Goal: Task Accomplishment & Management: Manage account settings

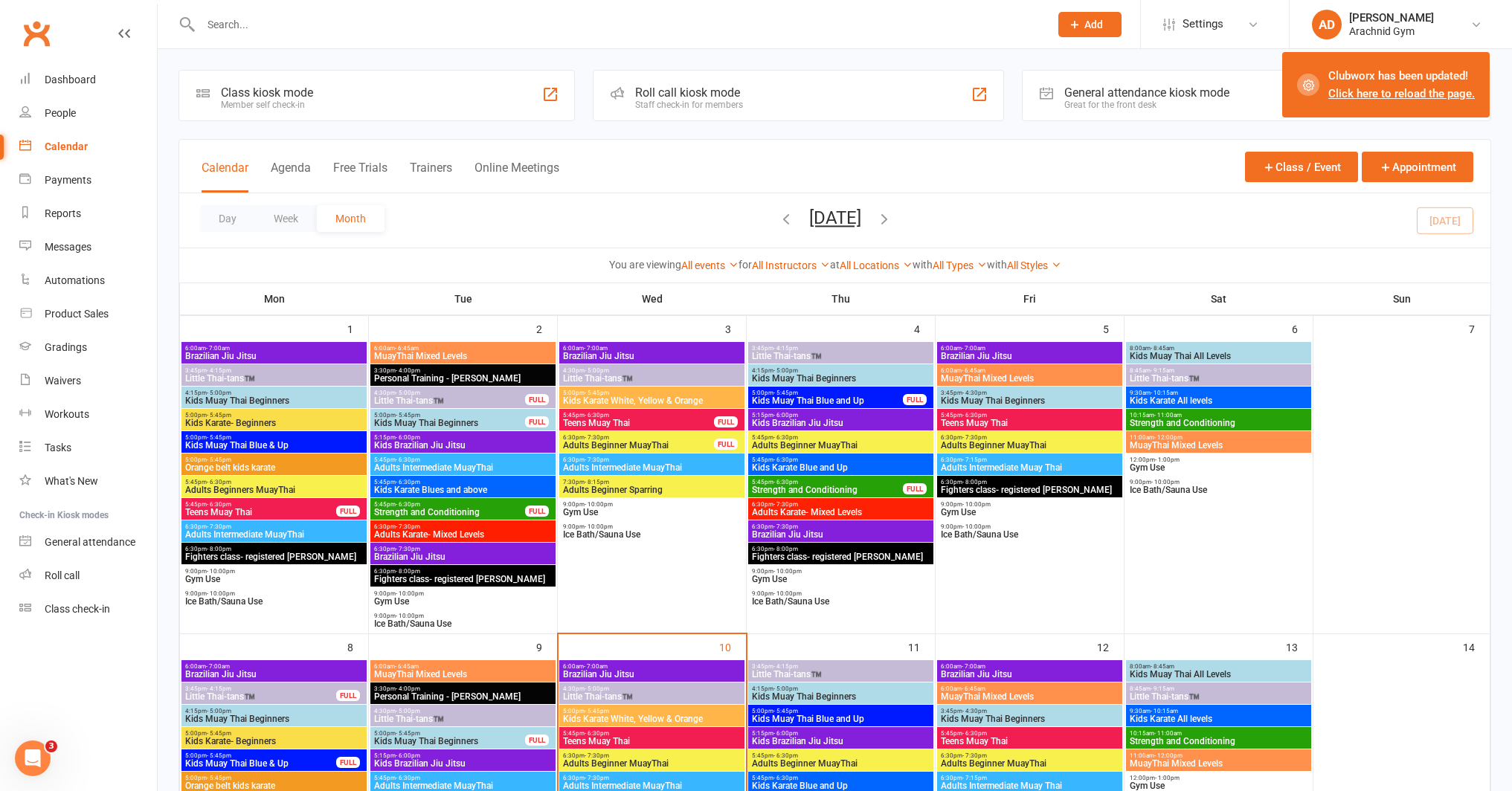
click at [1369, 96] on link "Click here to reload the page." at bounding box center [1401, 94] width 147 height 14
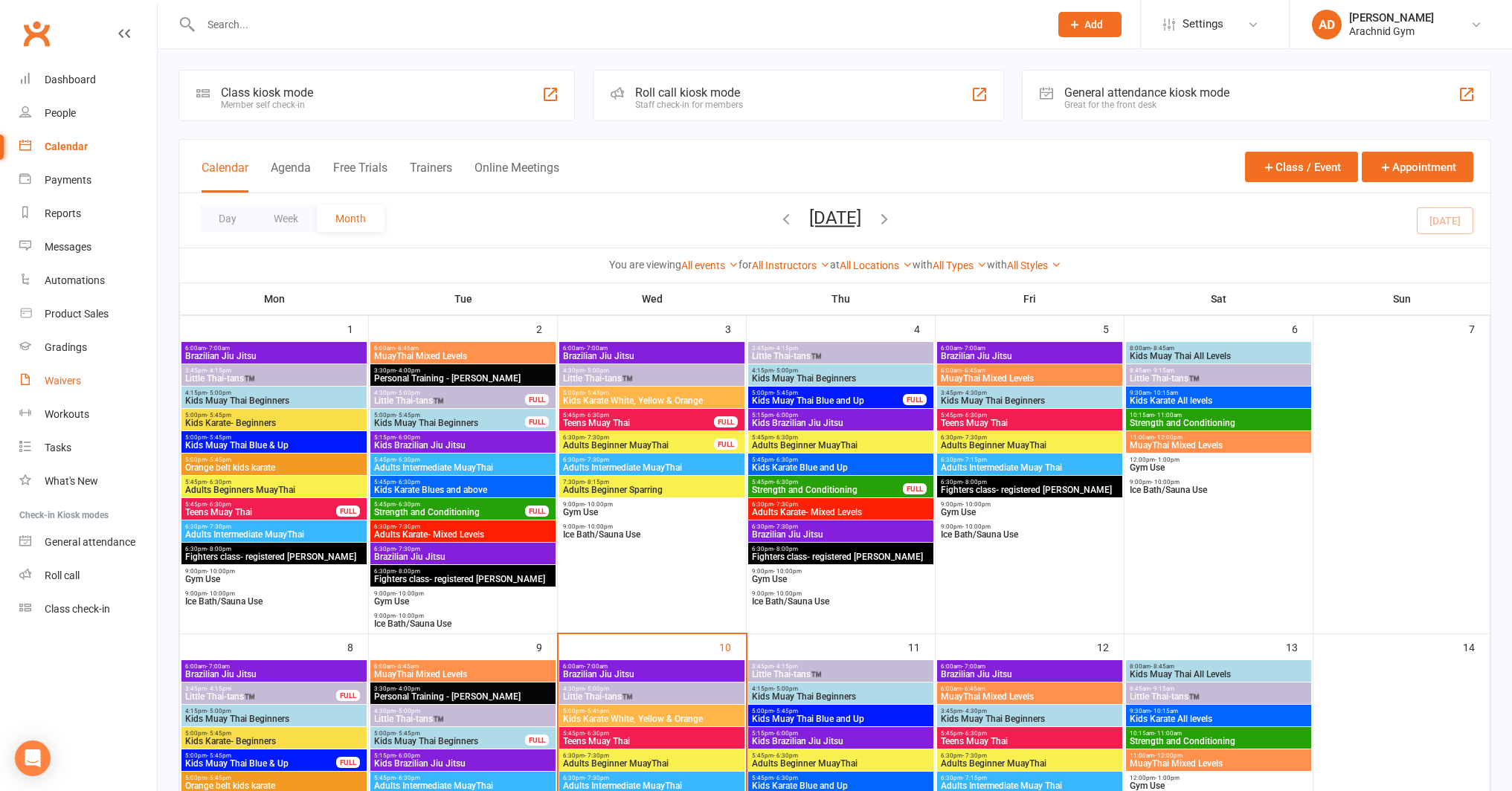
click at [78, 379] on div "Waivers" at bounding box center [62, 381] width 37 height 12
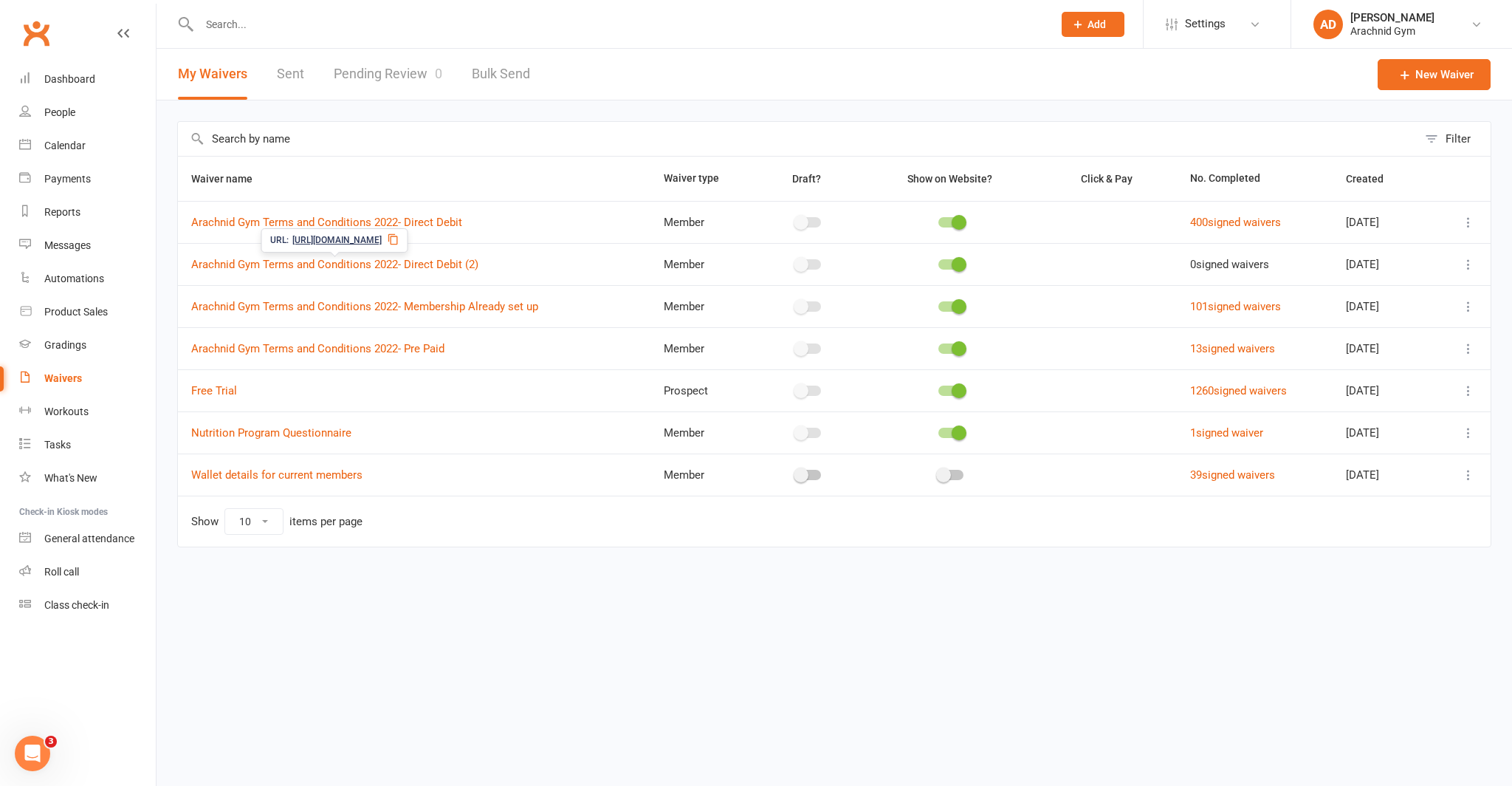
click at [391, 79] on link "Pending Review 0" at bounding box center [388, 74] width 108 height 51
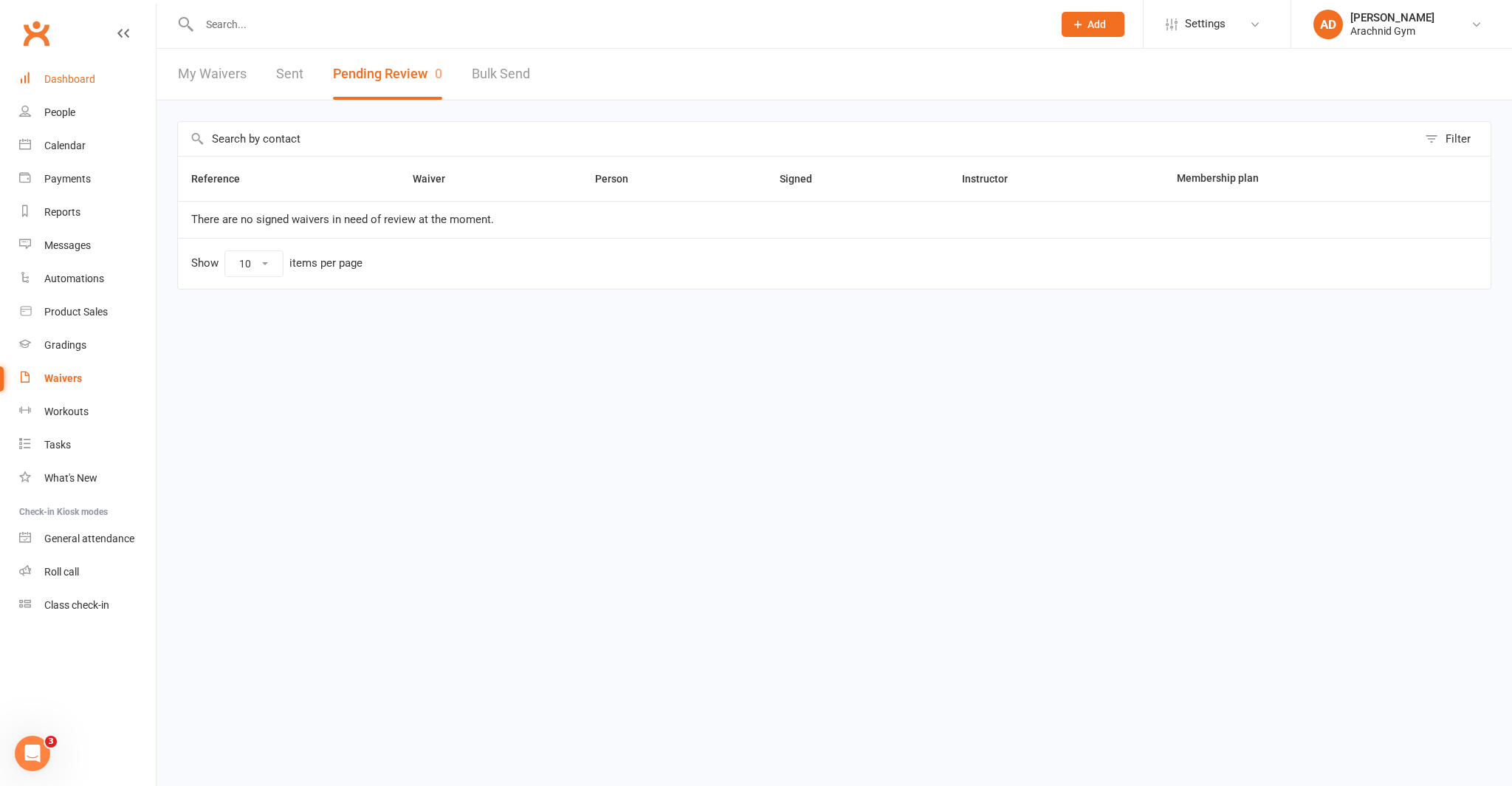
click at [95, 79] on link "Dashboard" at bounding box center [88, 79] width 137 height 33
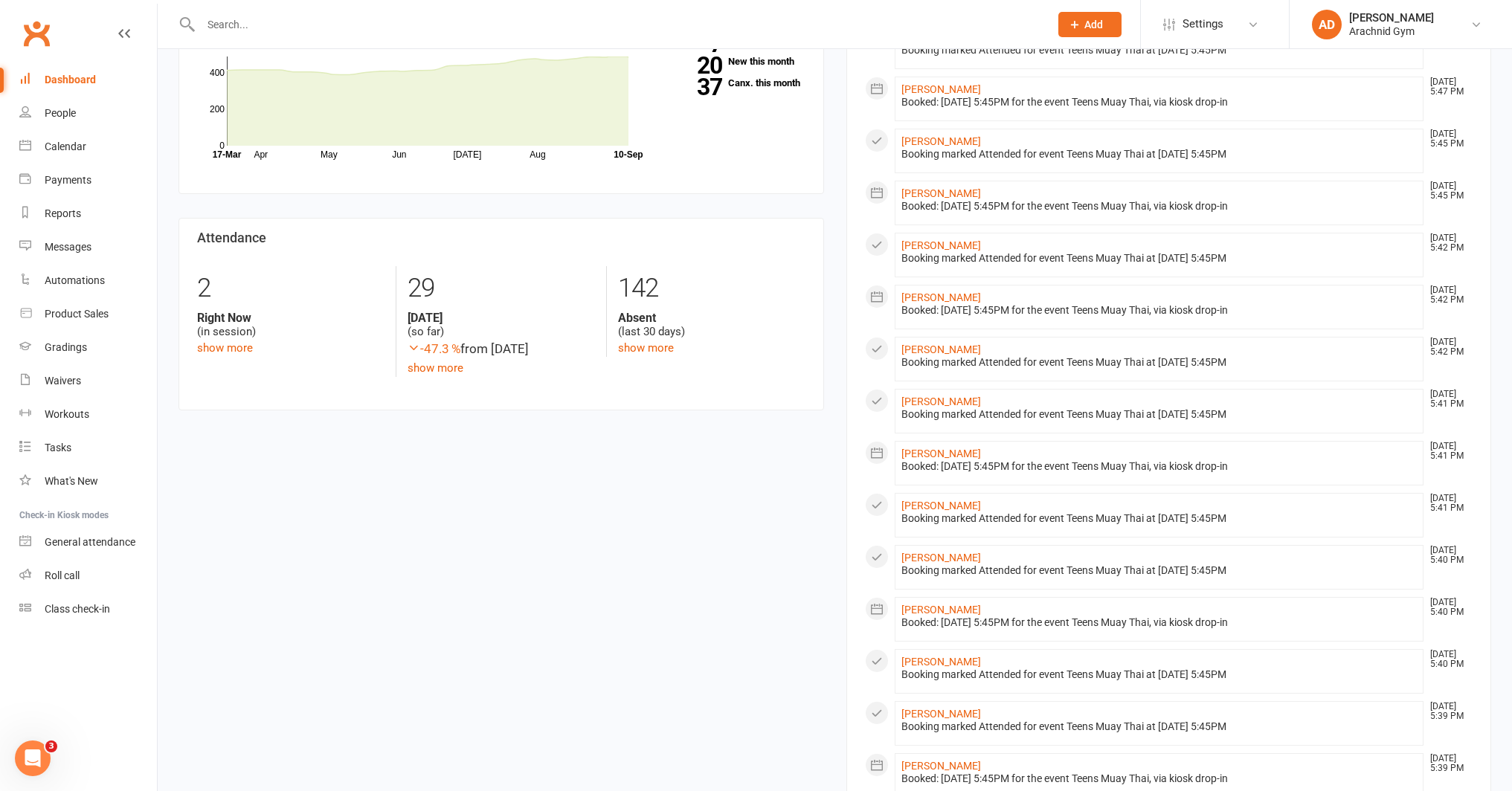
scroll to position [507, 0]
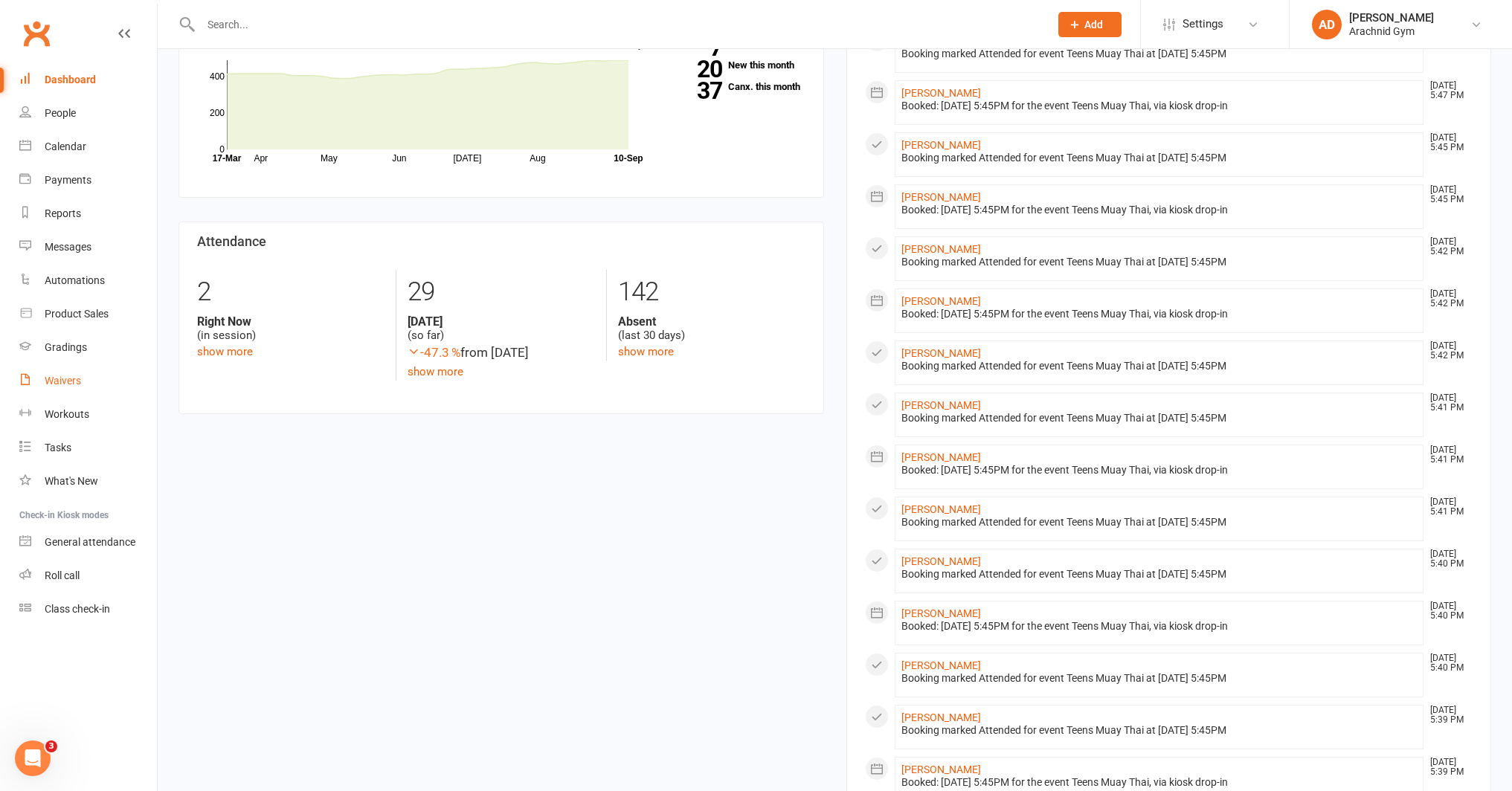
click at [79, 377] on div "Waivers" at bounding box center [62, 381] width 37 height 12
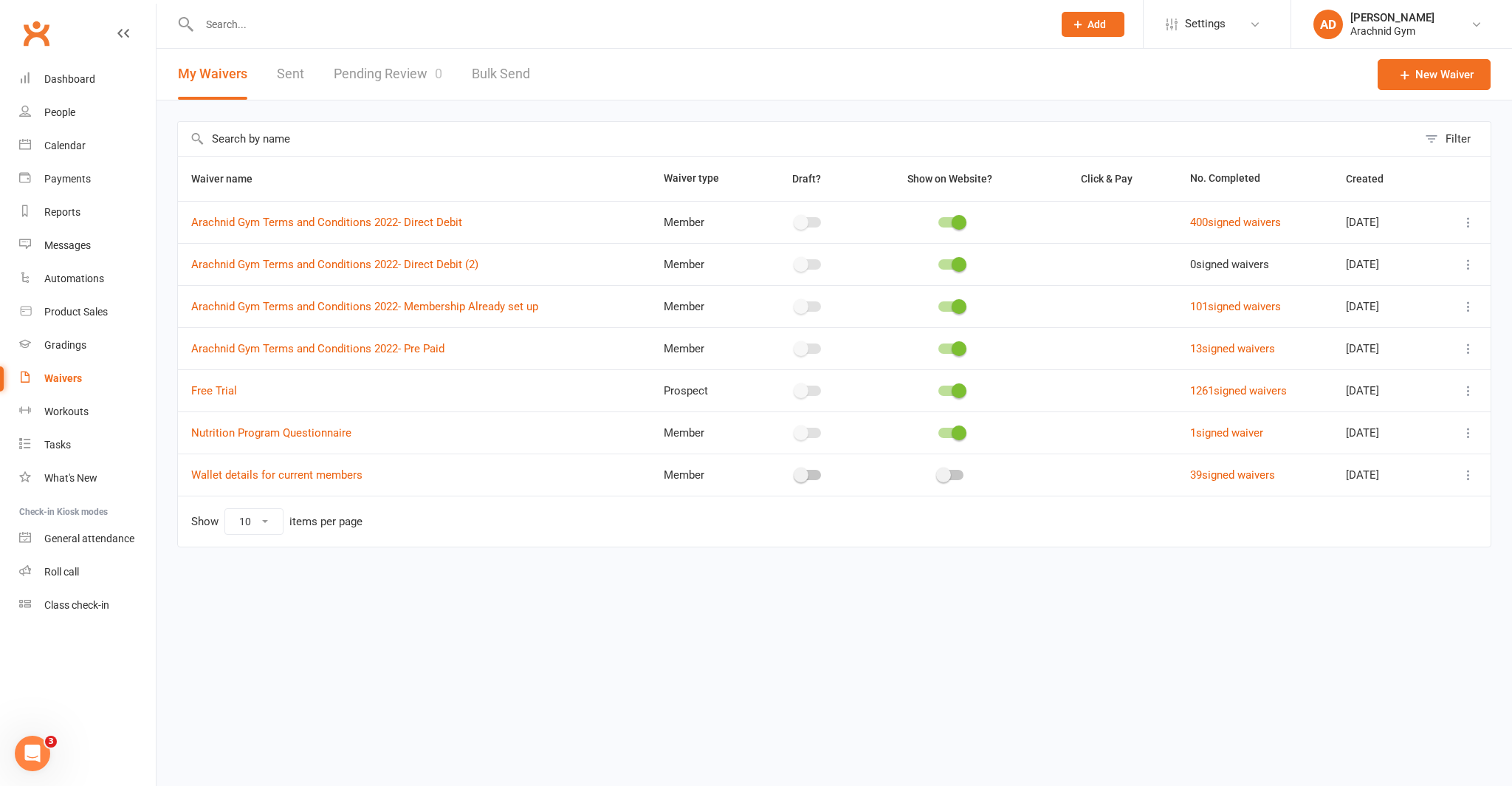
click at [400, 85] on link "Pending Review 0" at bounding box center [388, 74] width 108 height 51
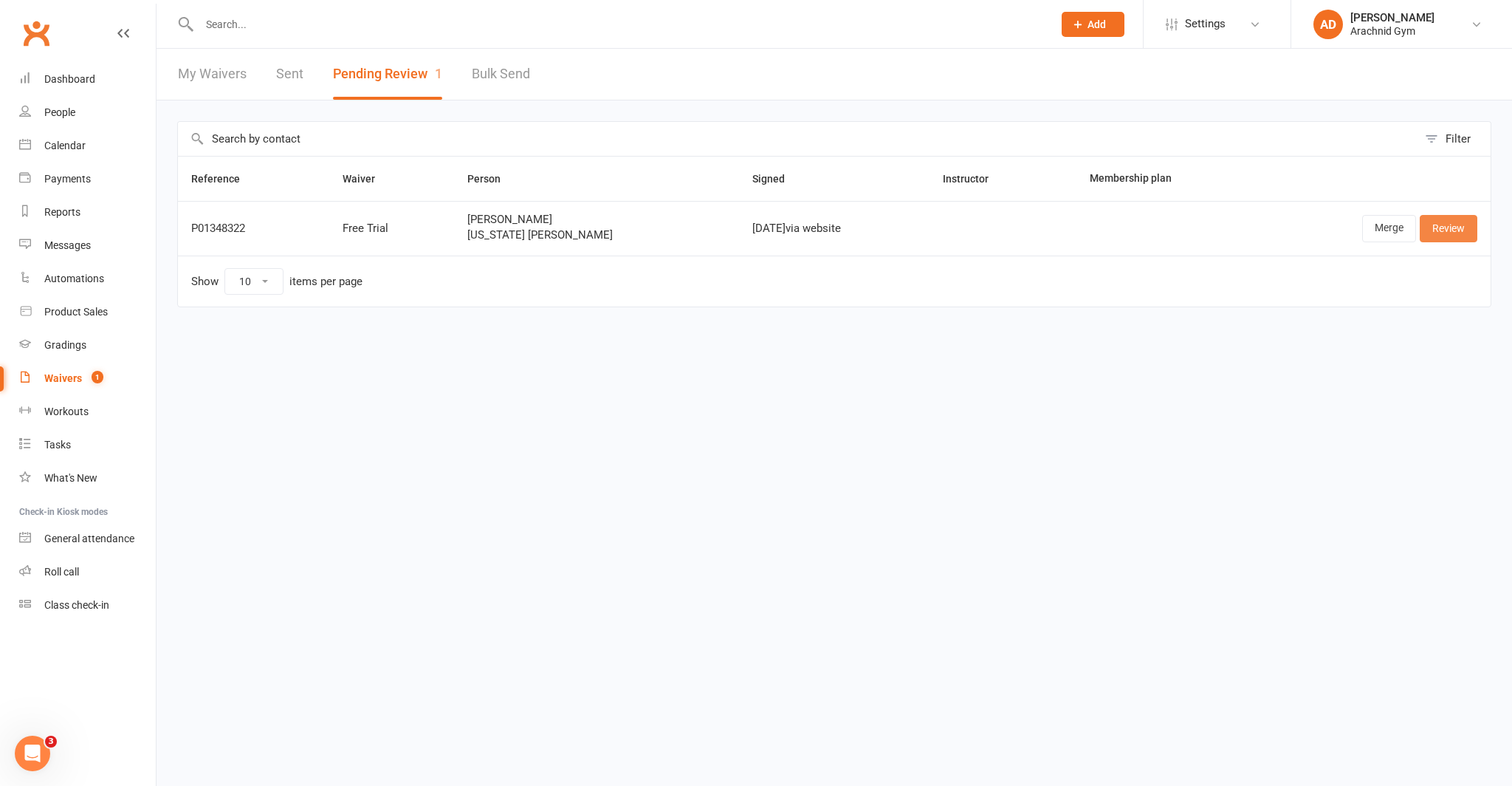
click at [1451, 234] on link "Review" at bounding box center [1449, 228] width 58 height 26
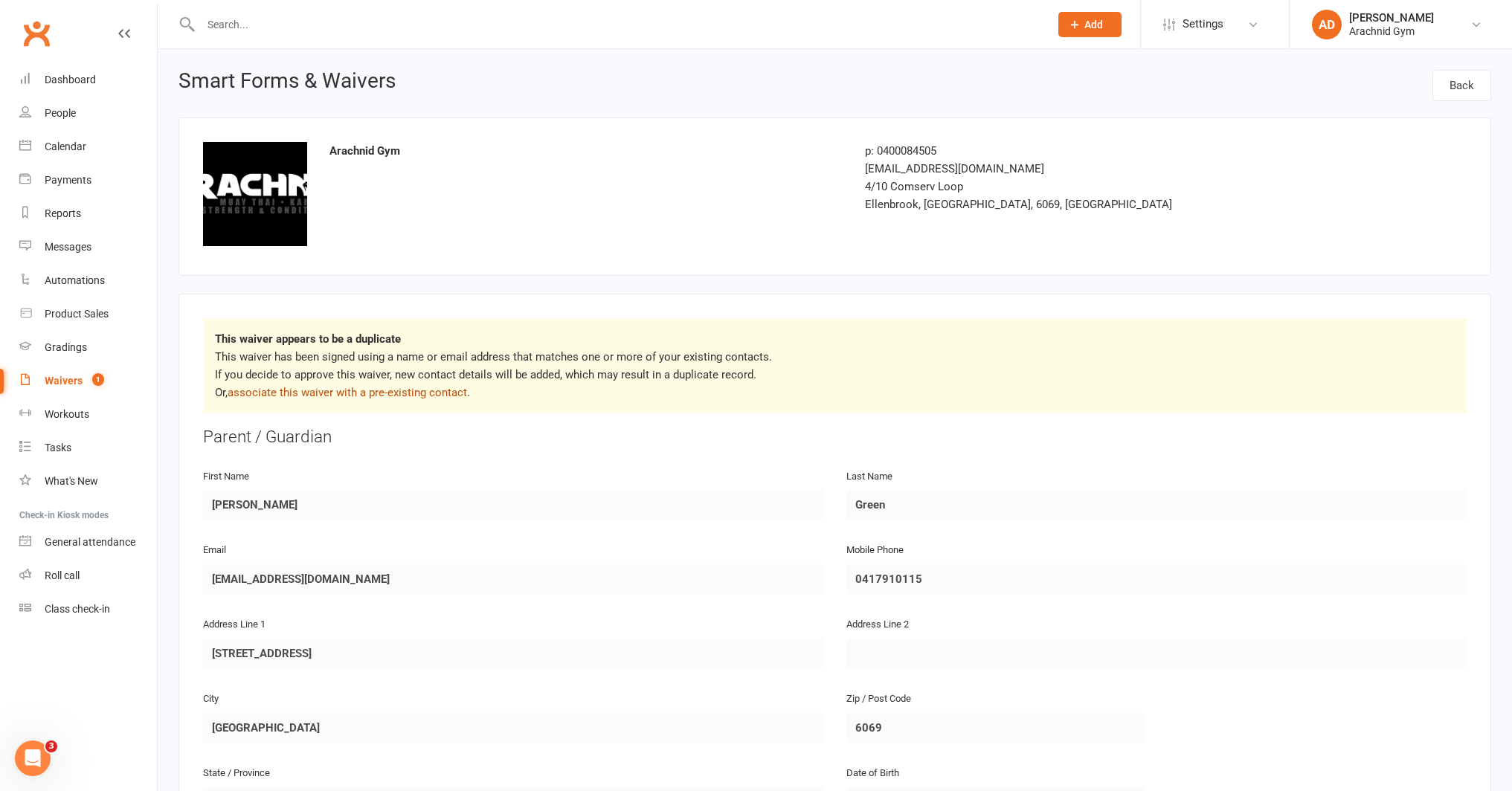
click at [384, 395] on link "associate this waiver with a pre-existing contact" at bounding box center [347, 393] width 239 height 14
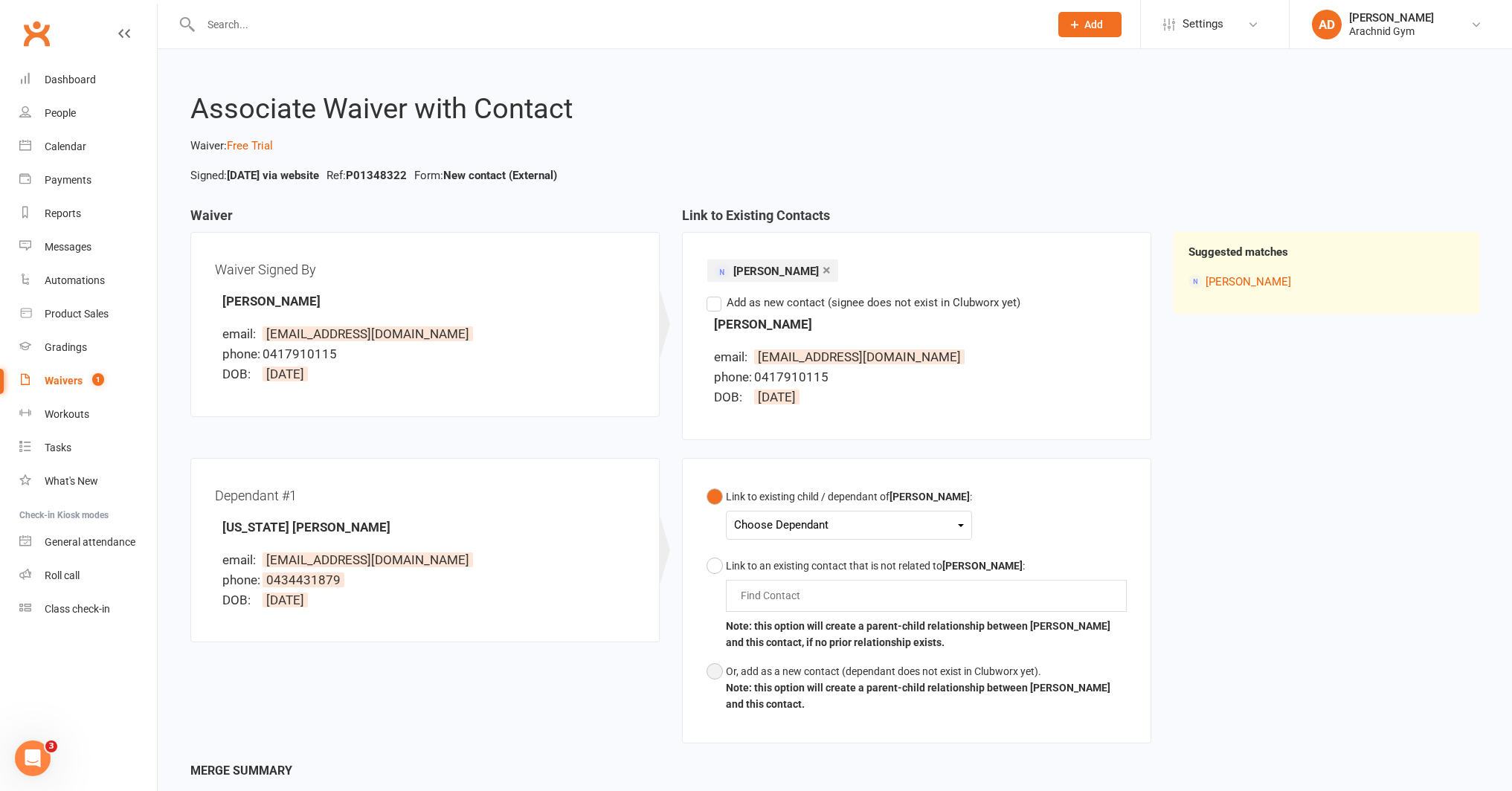
click at [713, 674] on button "Or, add as a new contact (dependant does not exist in Clubworx yet). Note: this…" at bounding box center [916, 688] width 420 height 61
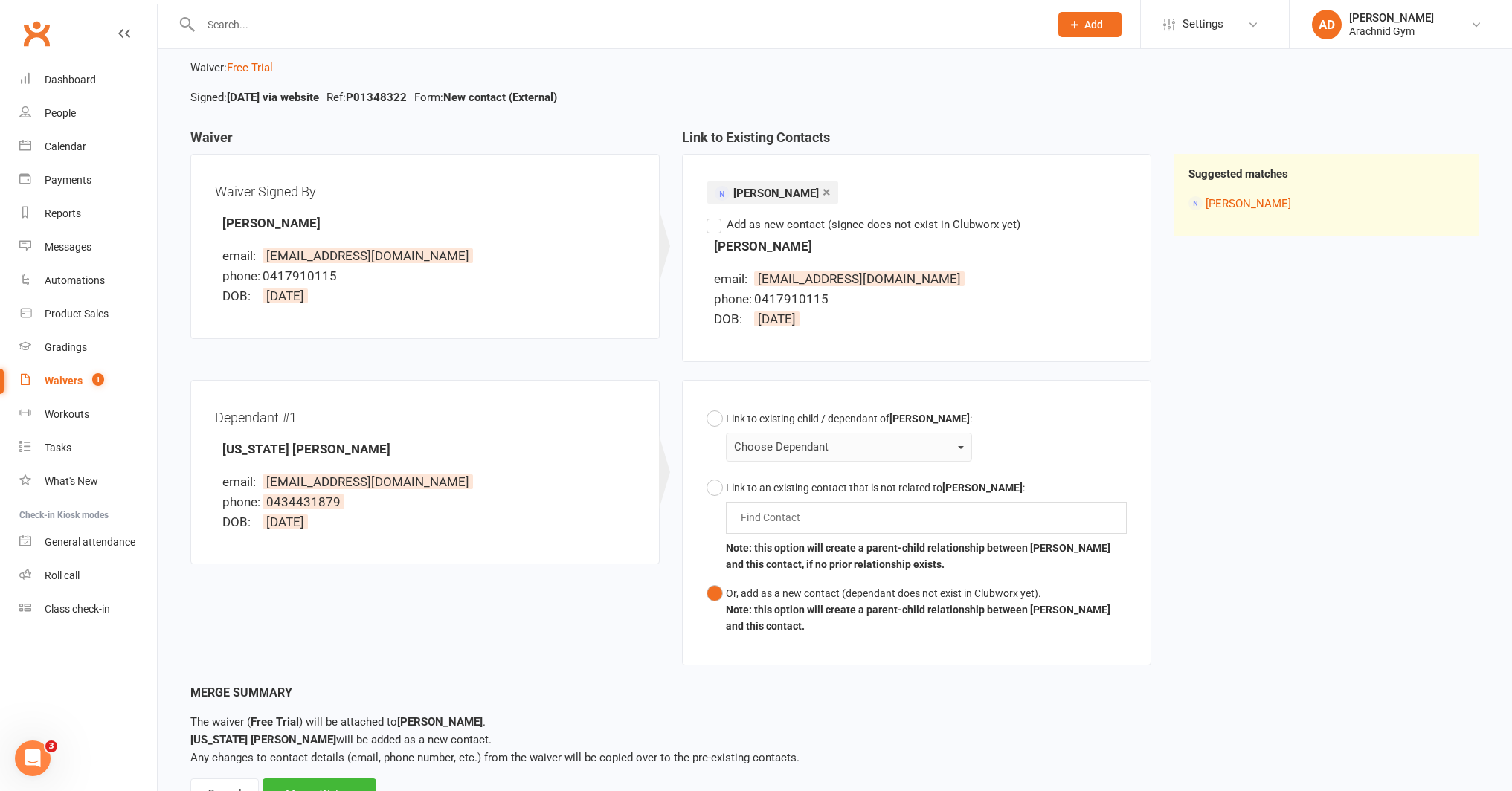
scroll to position [142, 0]
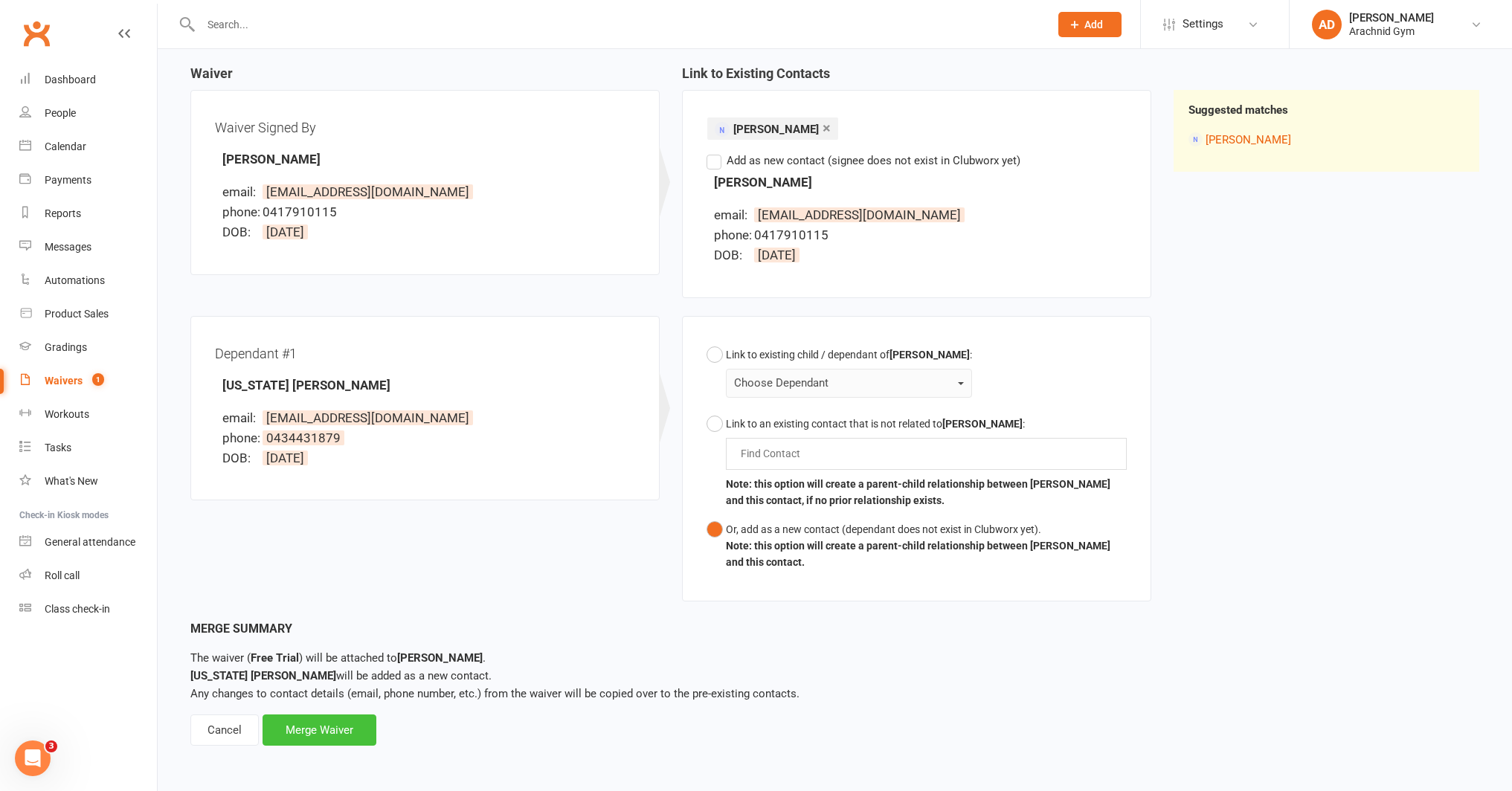
click at [337, 732] on div "Merge Waiver" at bounding box center [319, 730] width 114 height 32
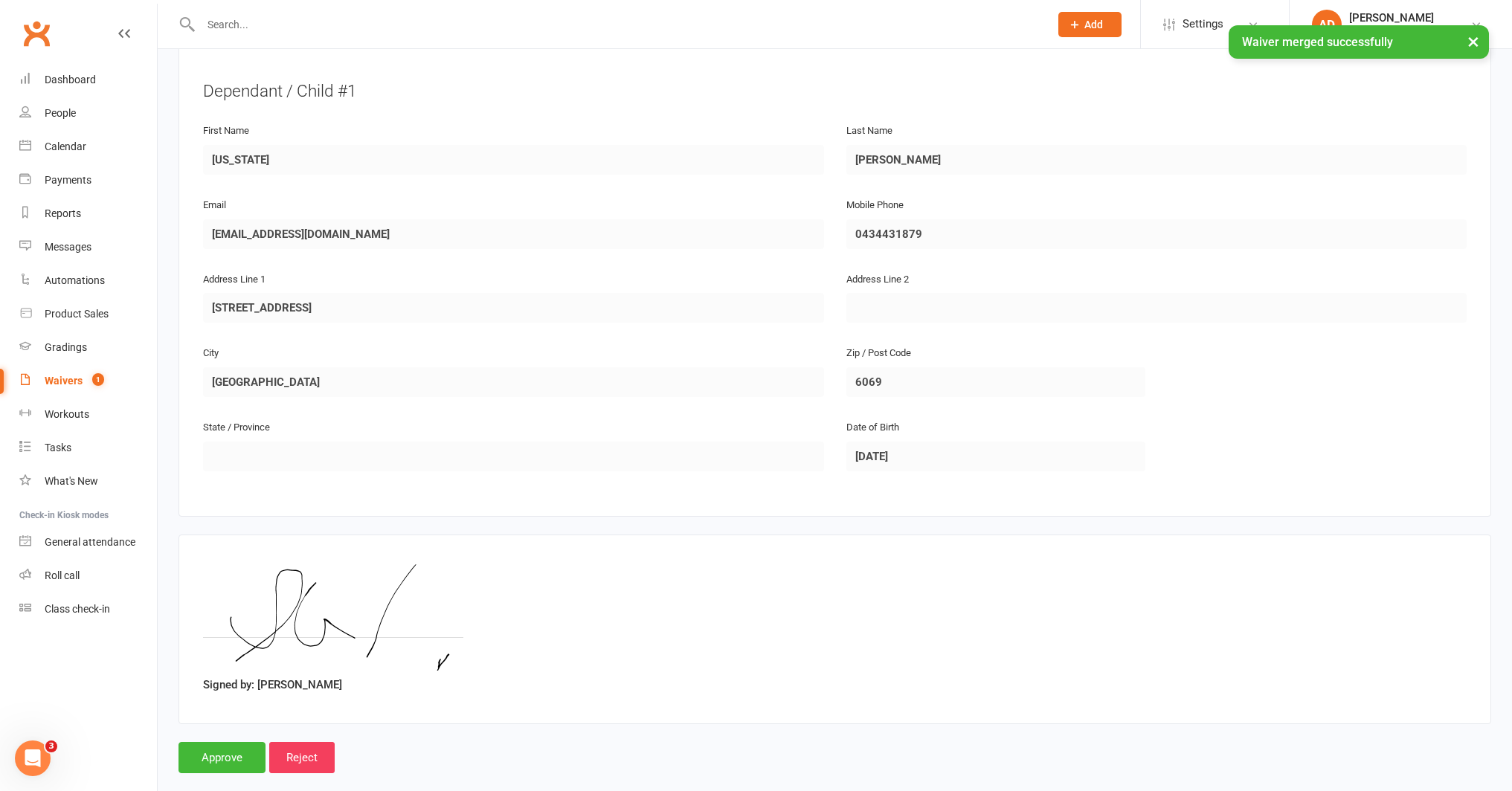
scroll to position [782, 0]
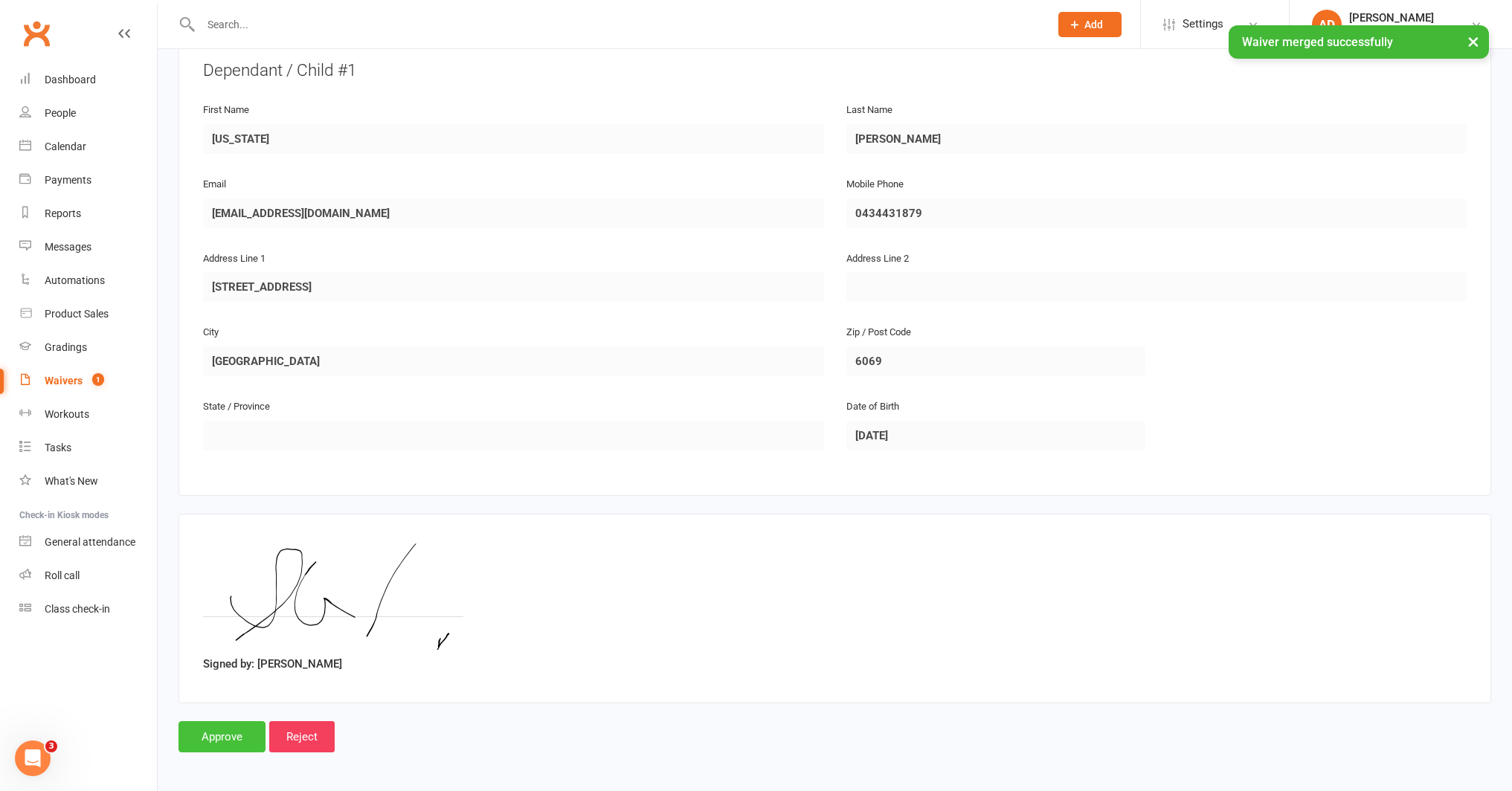
click at [241, 737] on input "Approve" at bounding box center [222, 737] width 87 height 32
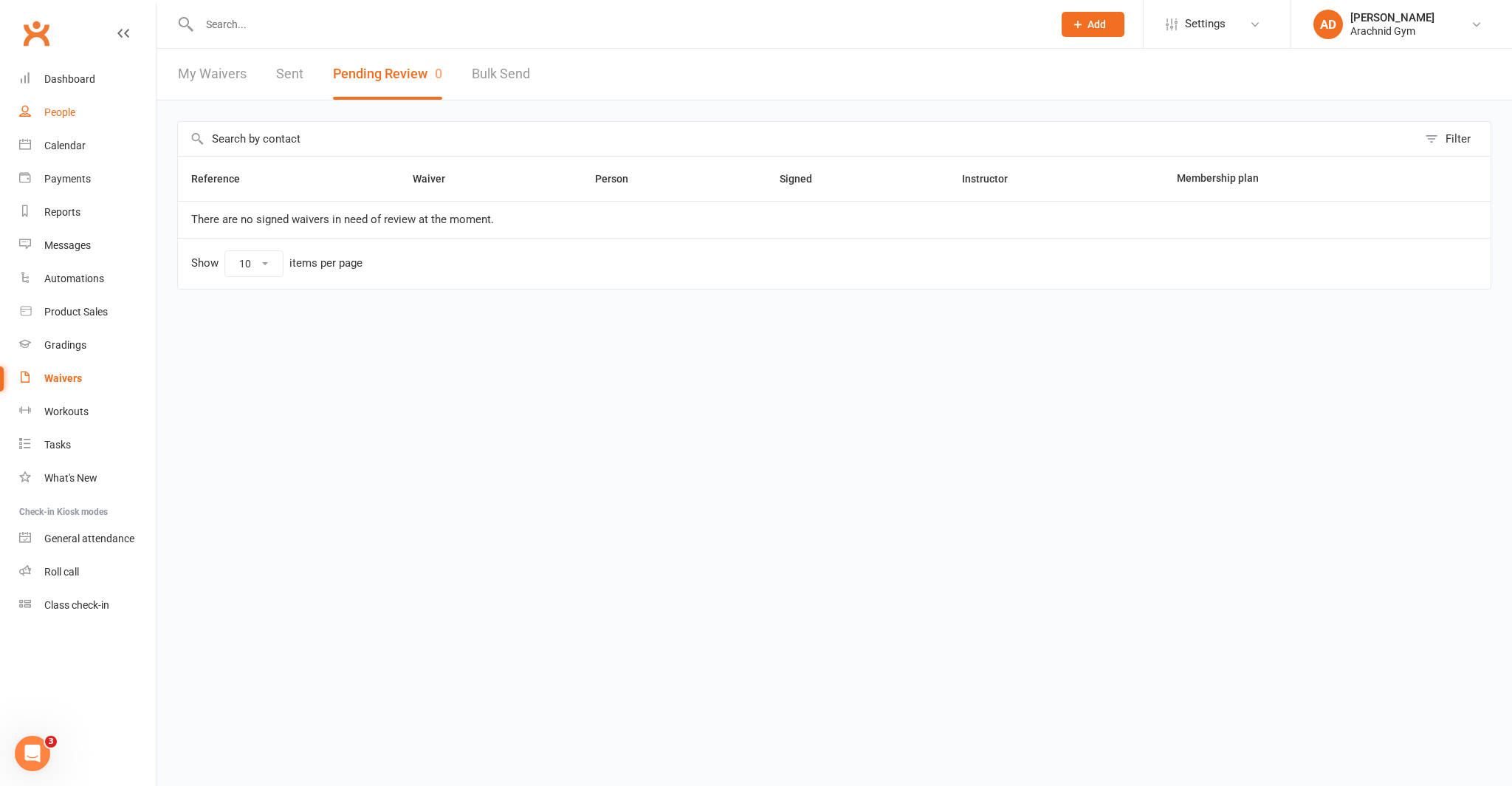
click at [65, 118] on link "People" at bounding box center [88, 112] width 137 height 33
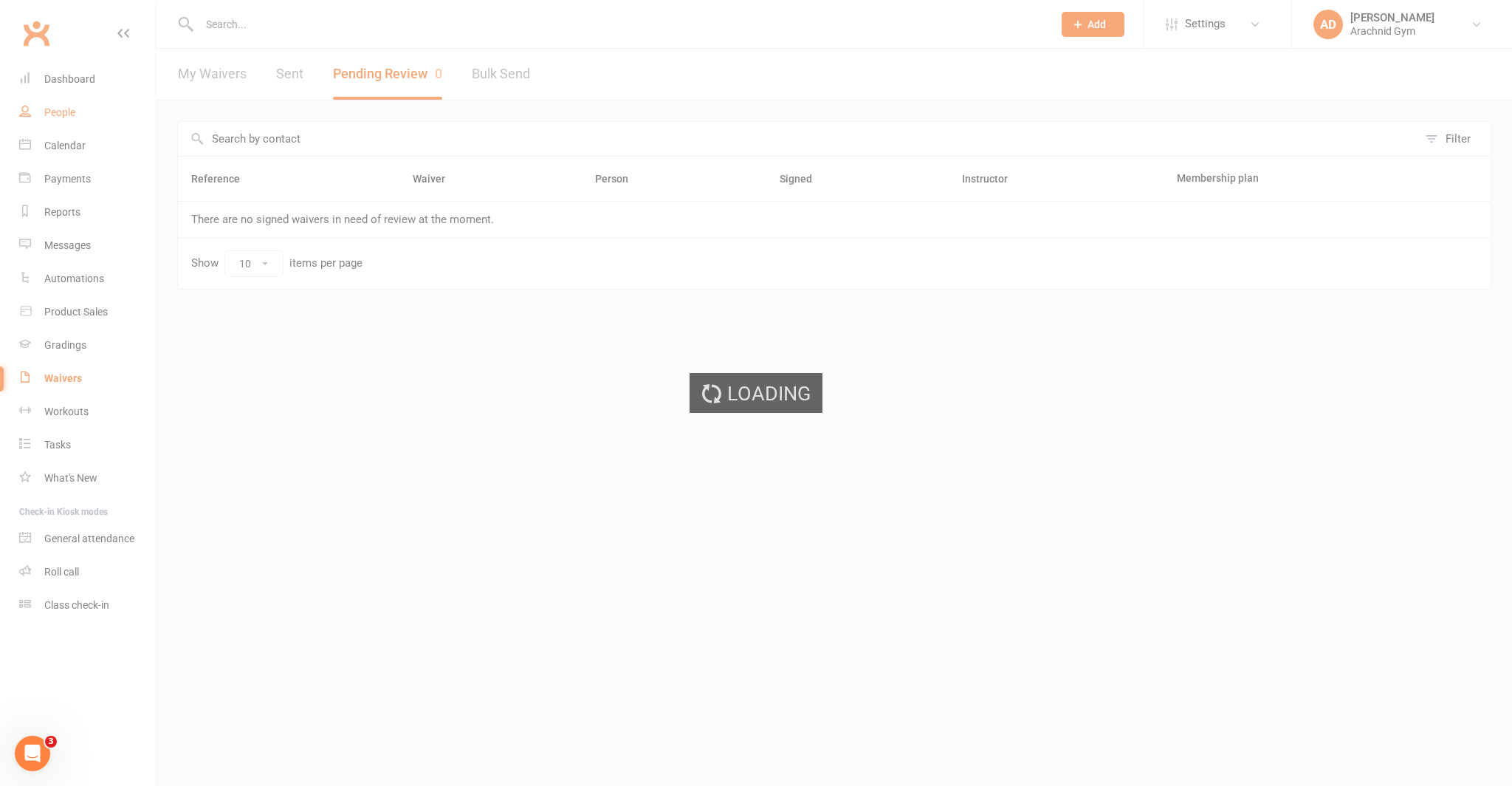
select select "100"
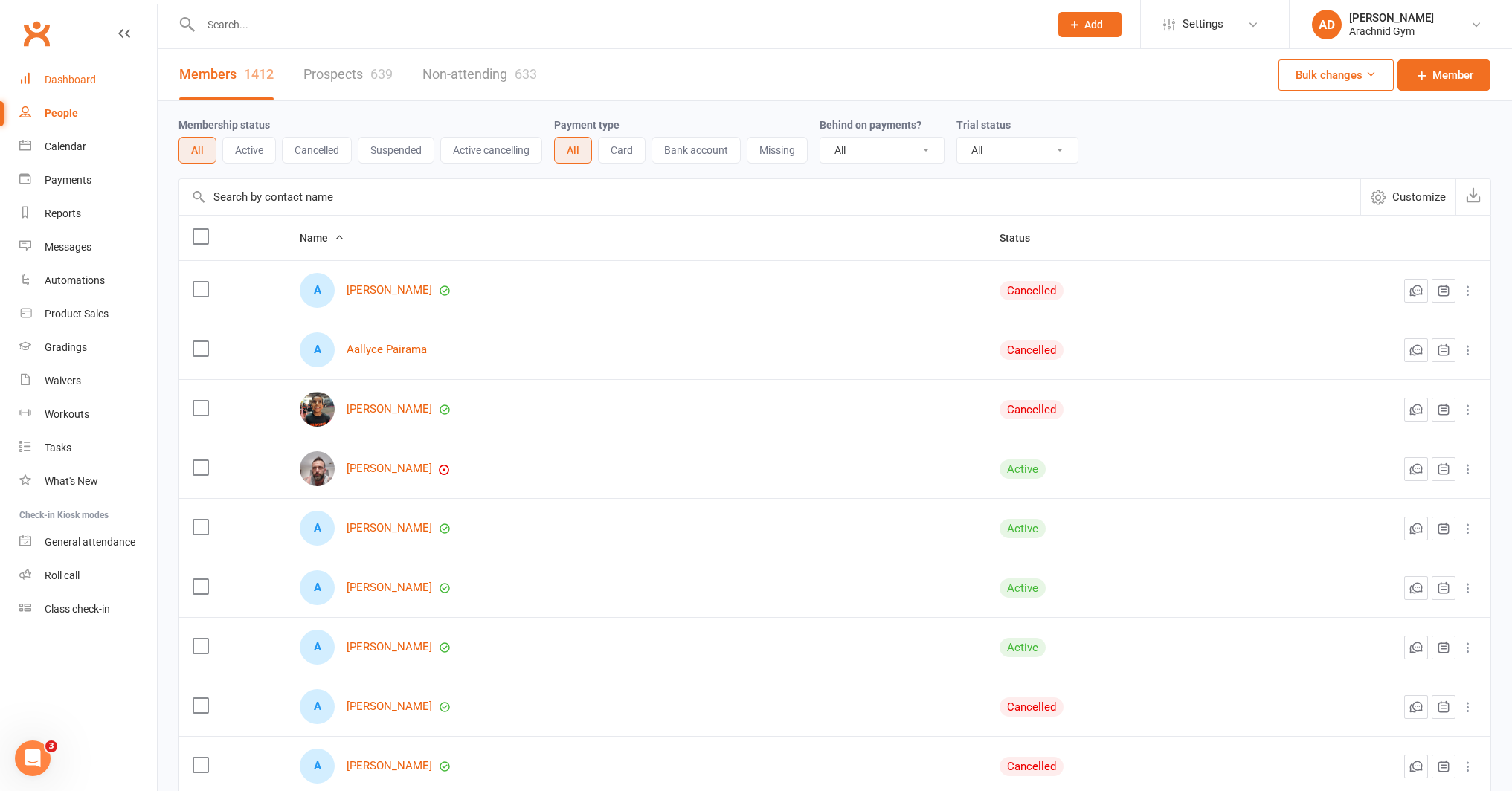
click at [57, 90] on link "Dashboard" at bounding box center [89, 79] width 138 height 33
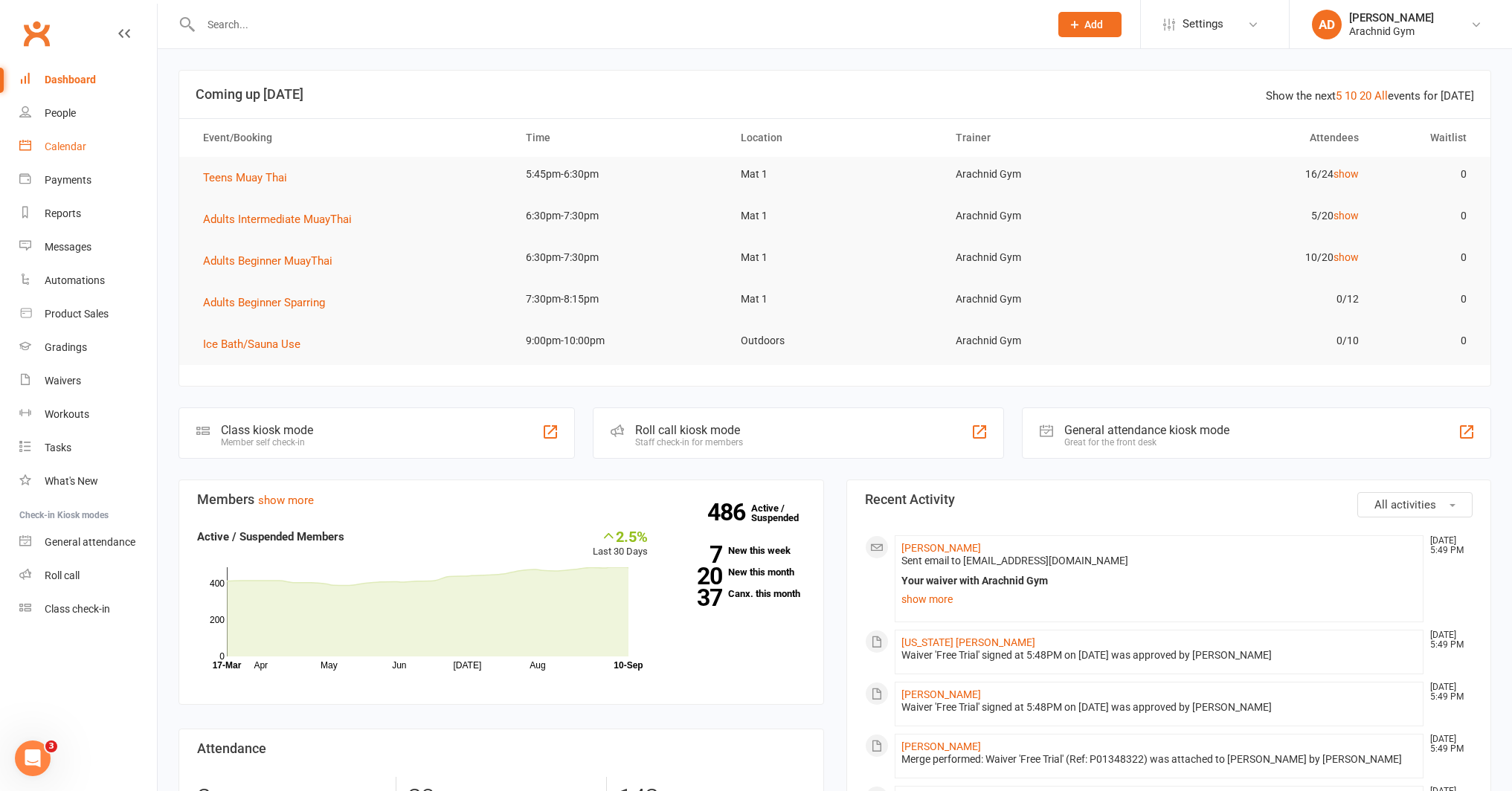
click at [71, 143] on div "Calendar" at bounding box center [65, 146] width 42 height 12
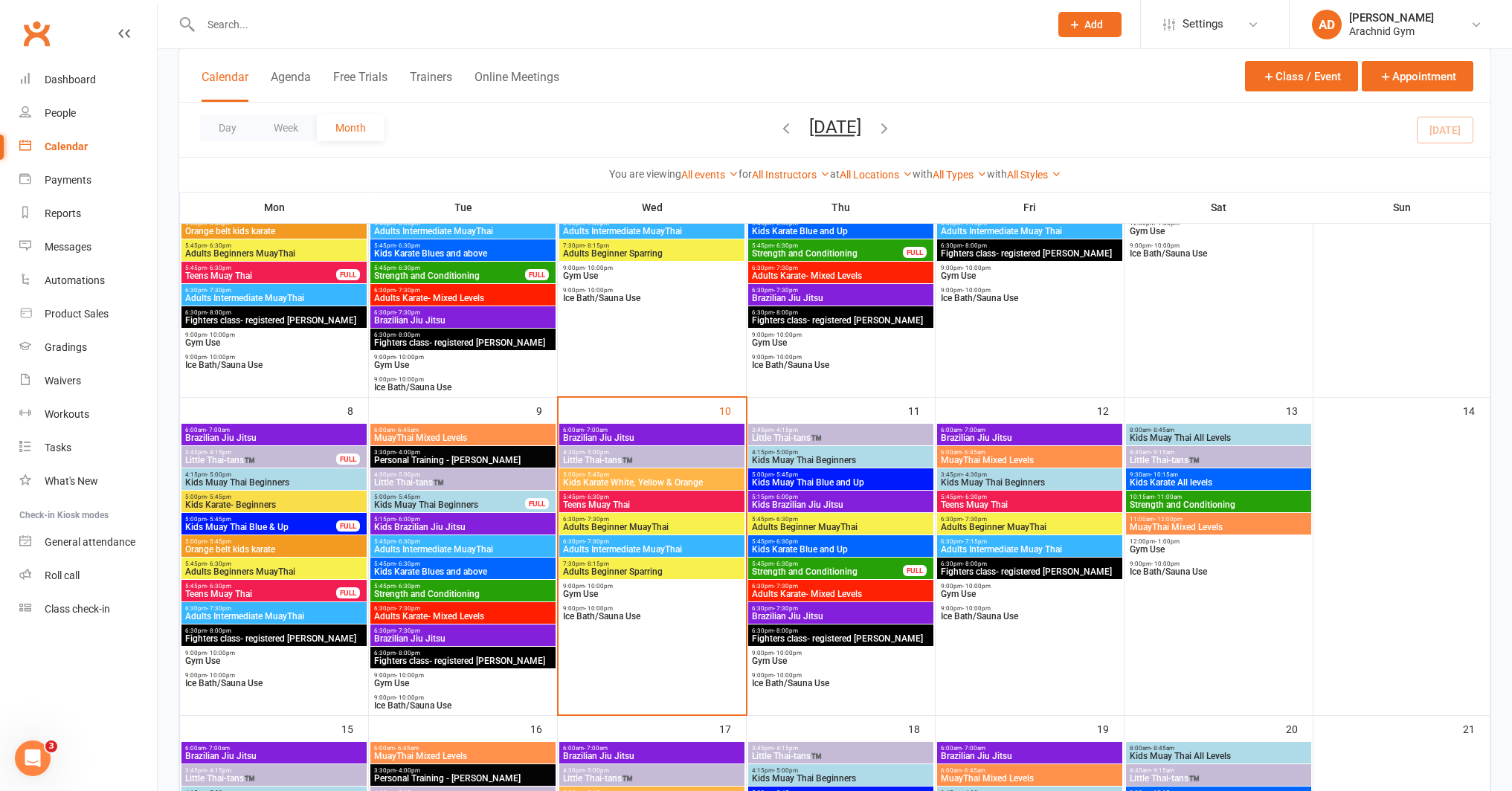
scroll to position [237, 0]
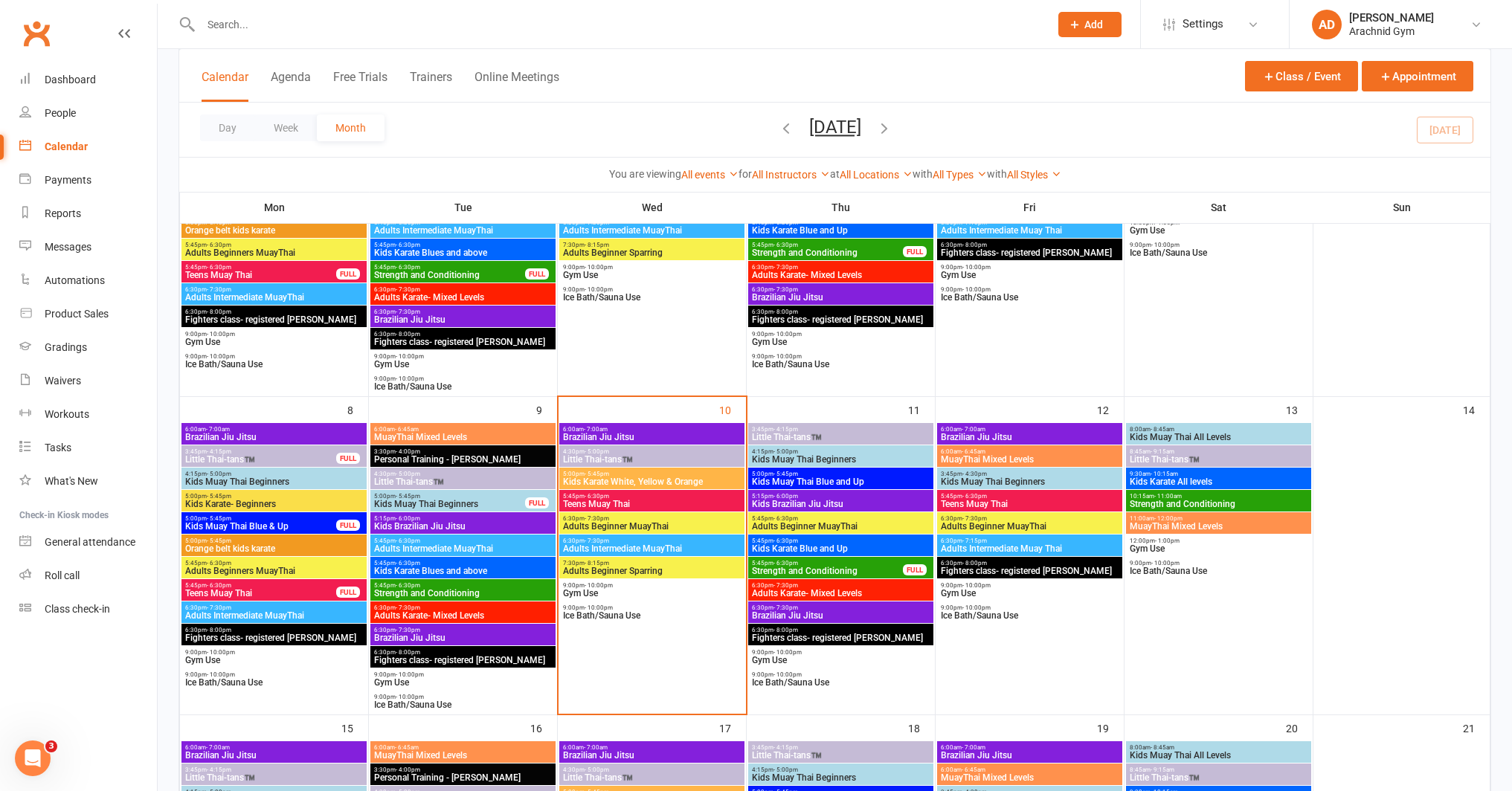
click at [641, 501] on span "Teens Muay Thai" at bounding box center [652, 504] width 179 height 9
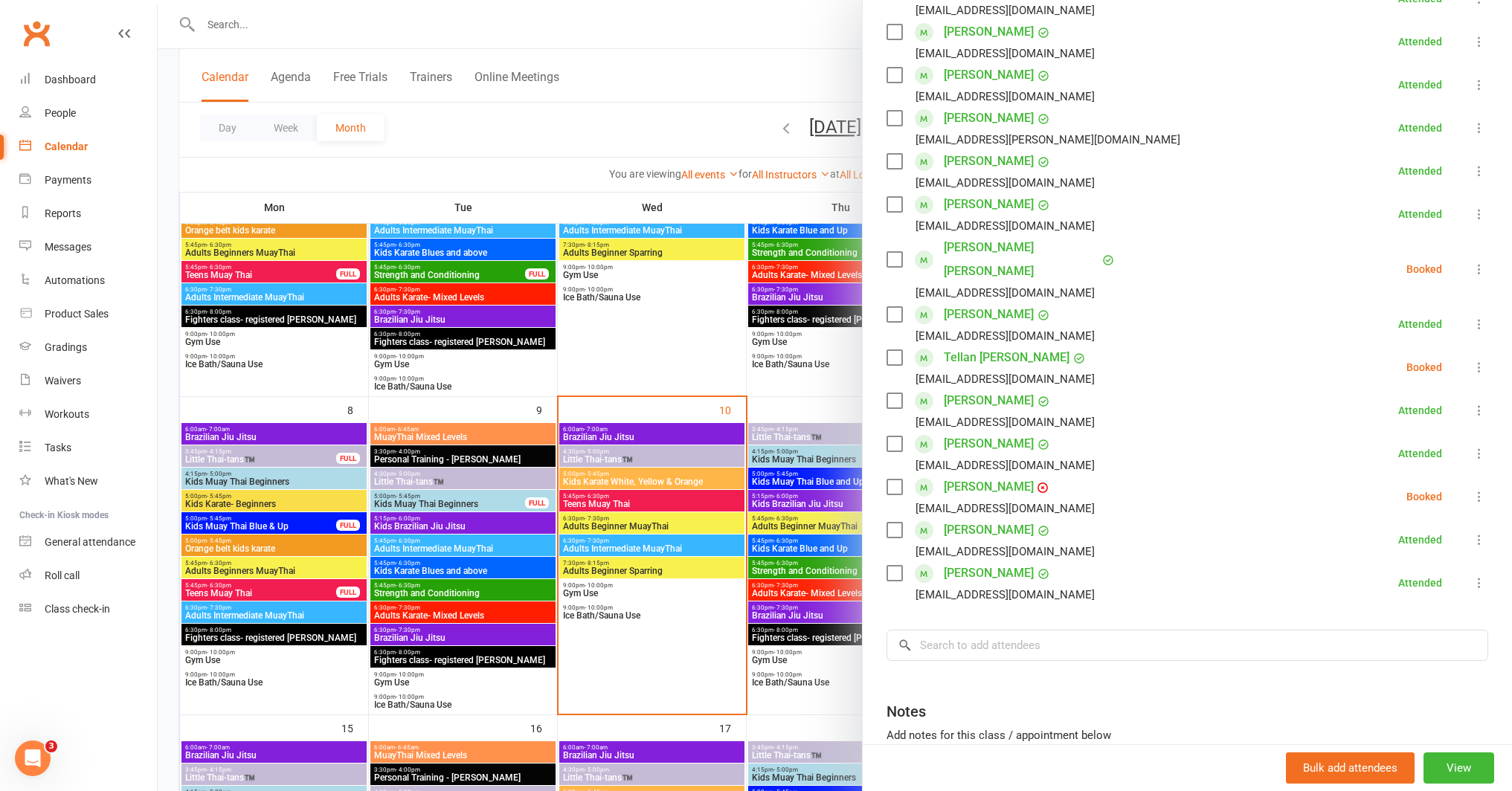
scroll to position [393, 0]
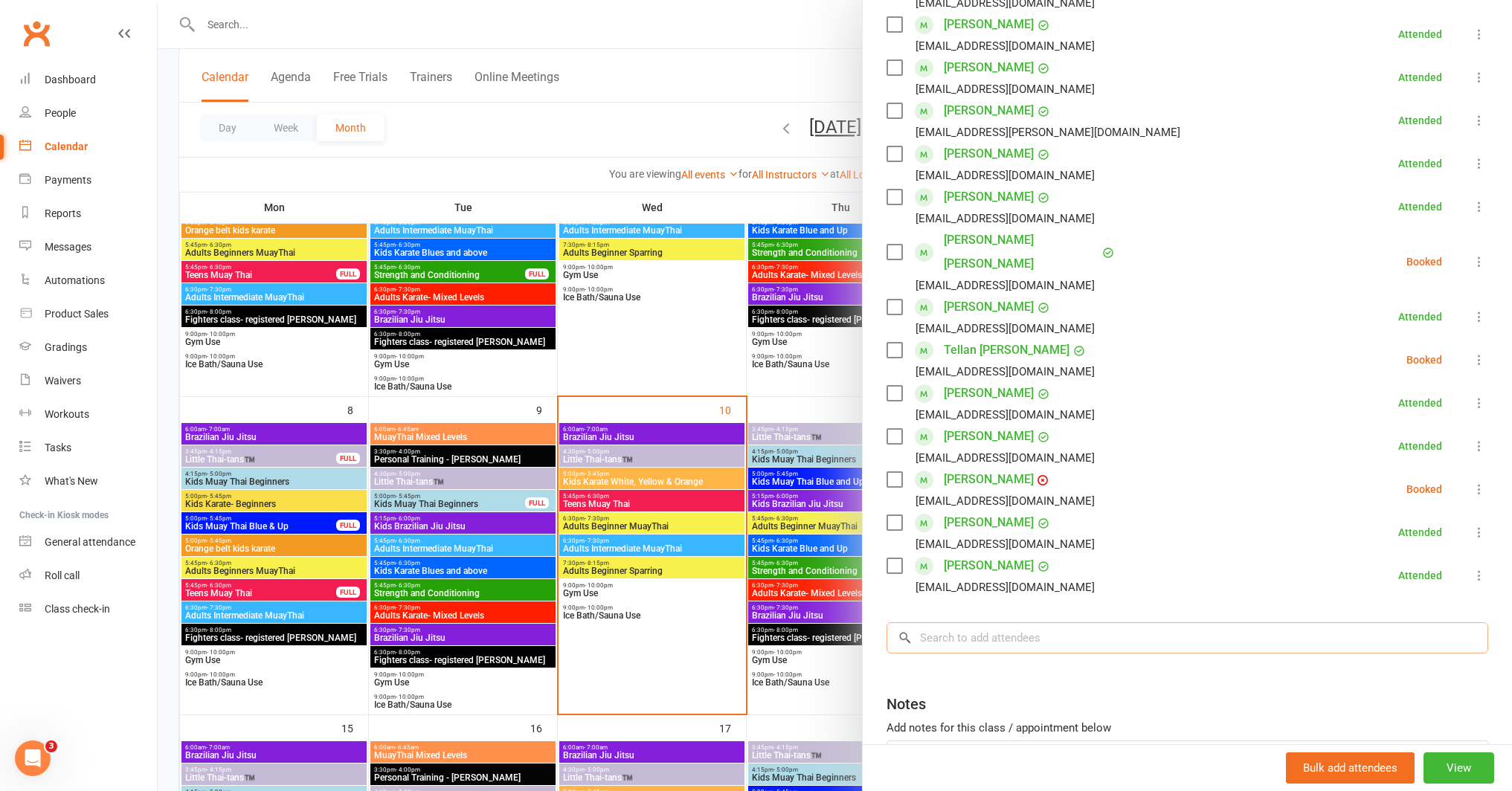
click at [954, 622] on input "search" at bounding box center [1187, 638] width 601 height 32
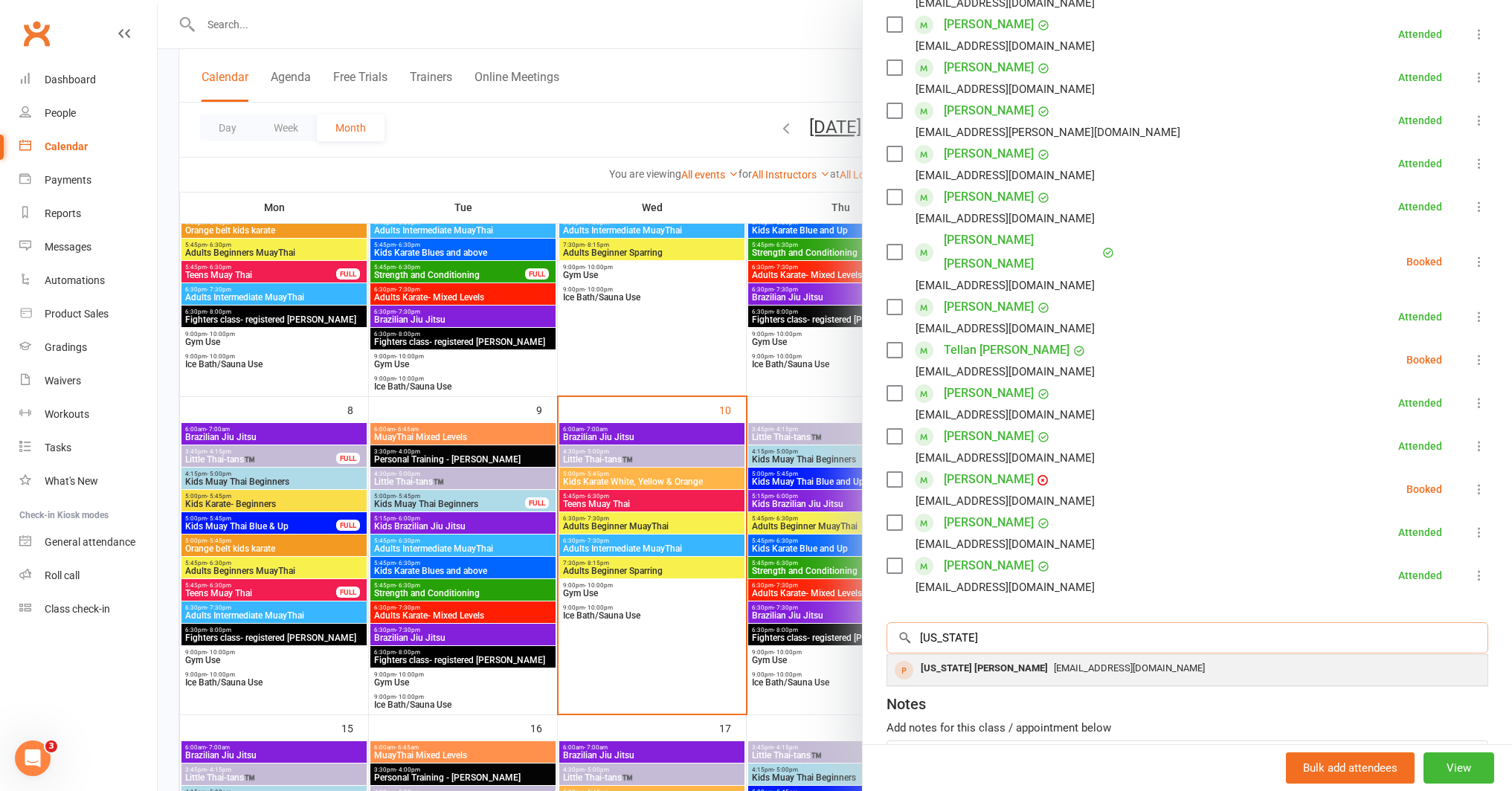
type input "alaska"
click at [1054, 662] on span "celtinbrian@yahoo.com.au" at bounding box center [1129, 668] width 151 height 11
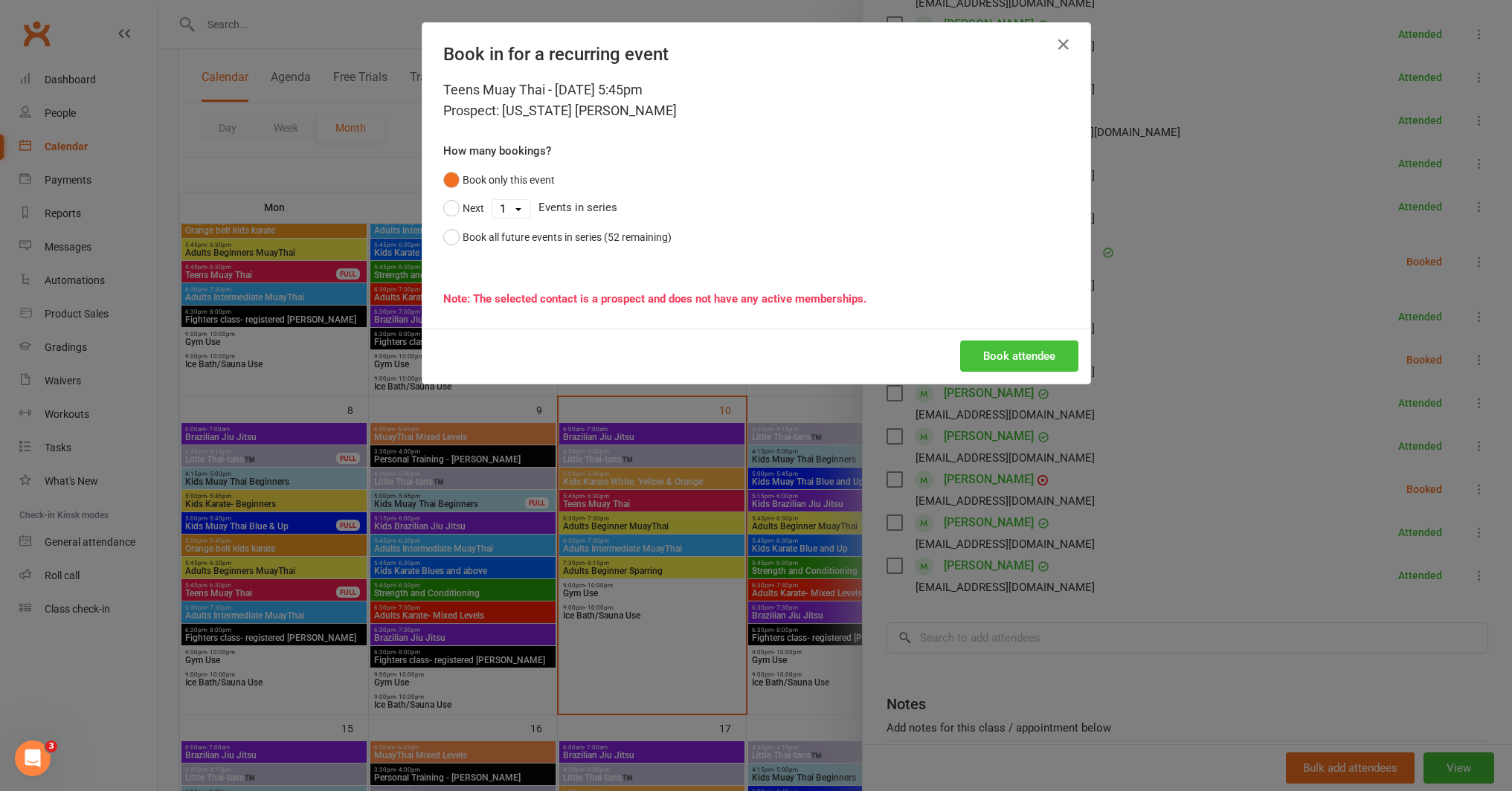
click at [1016, 363] on button "Book attendee" at bounding box center [1019, 356] width 118 height 32
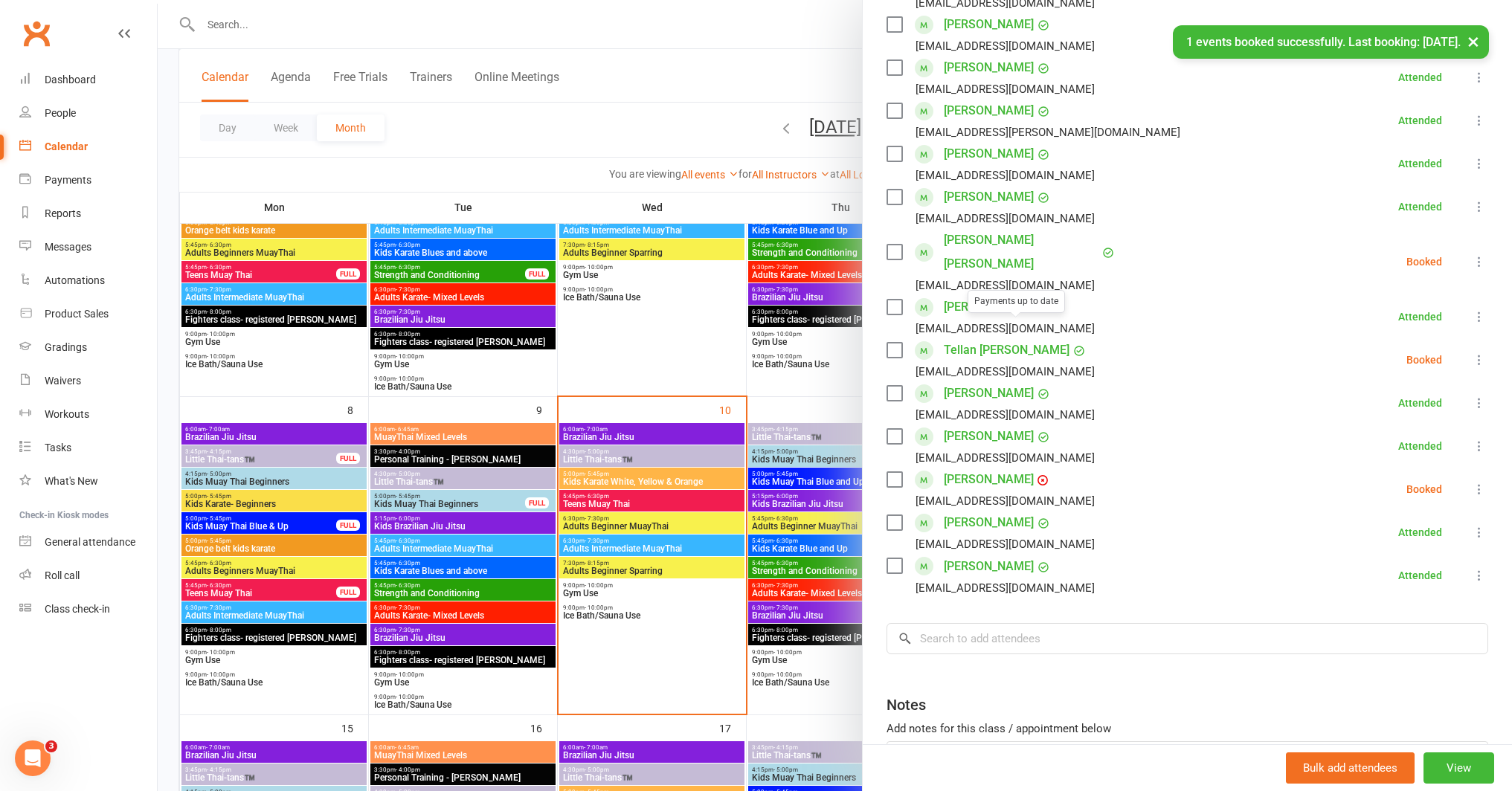
scroll to position [0, 0]
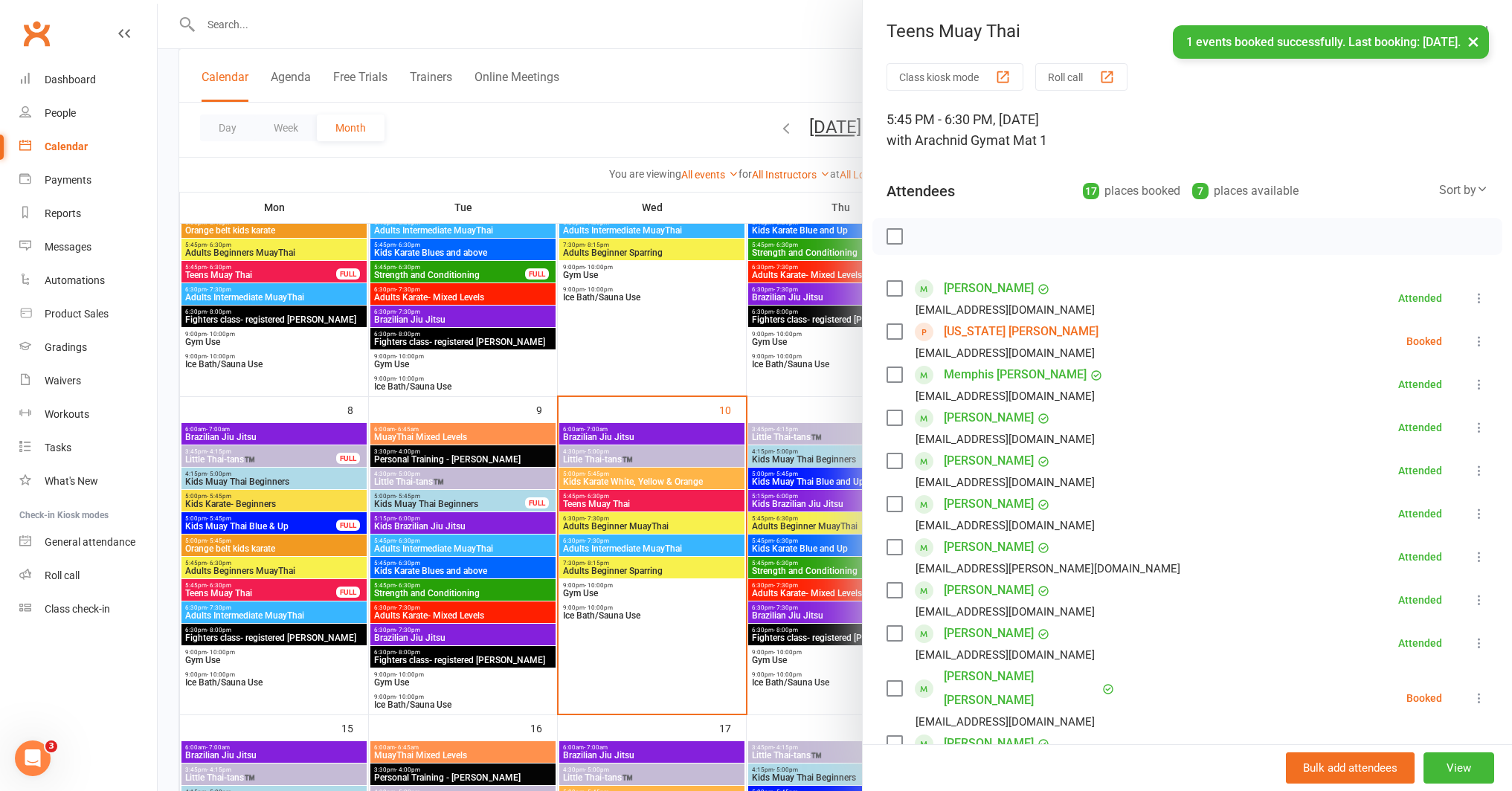
click at [1472, 336] on icon at bounding box center [1479, 341] width 14 height 14
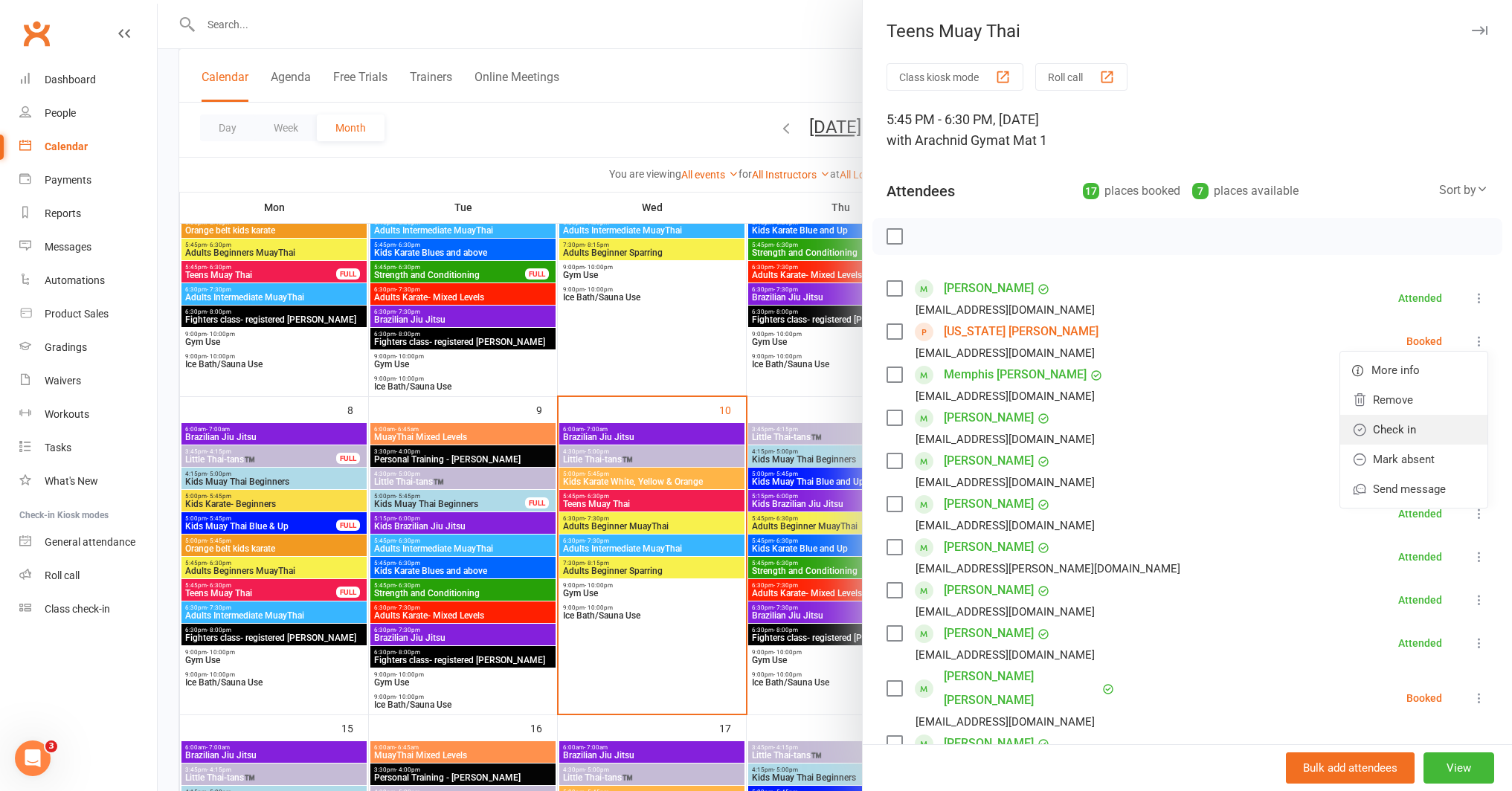
click at [1388, 423] on link "Check in" at bounding box center [1413, 429] width 147 height 30
click at [669, 399] on div at bounding box center [835, 395] width 1354 height 791
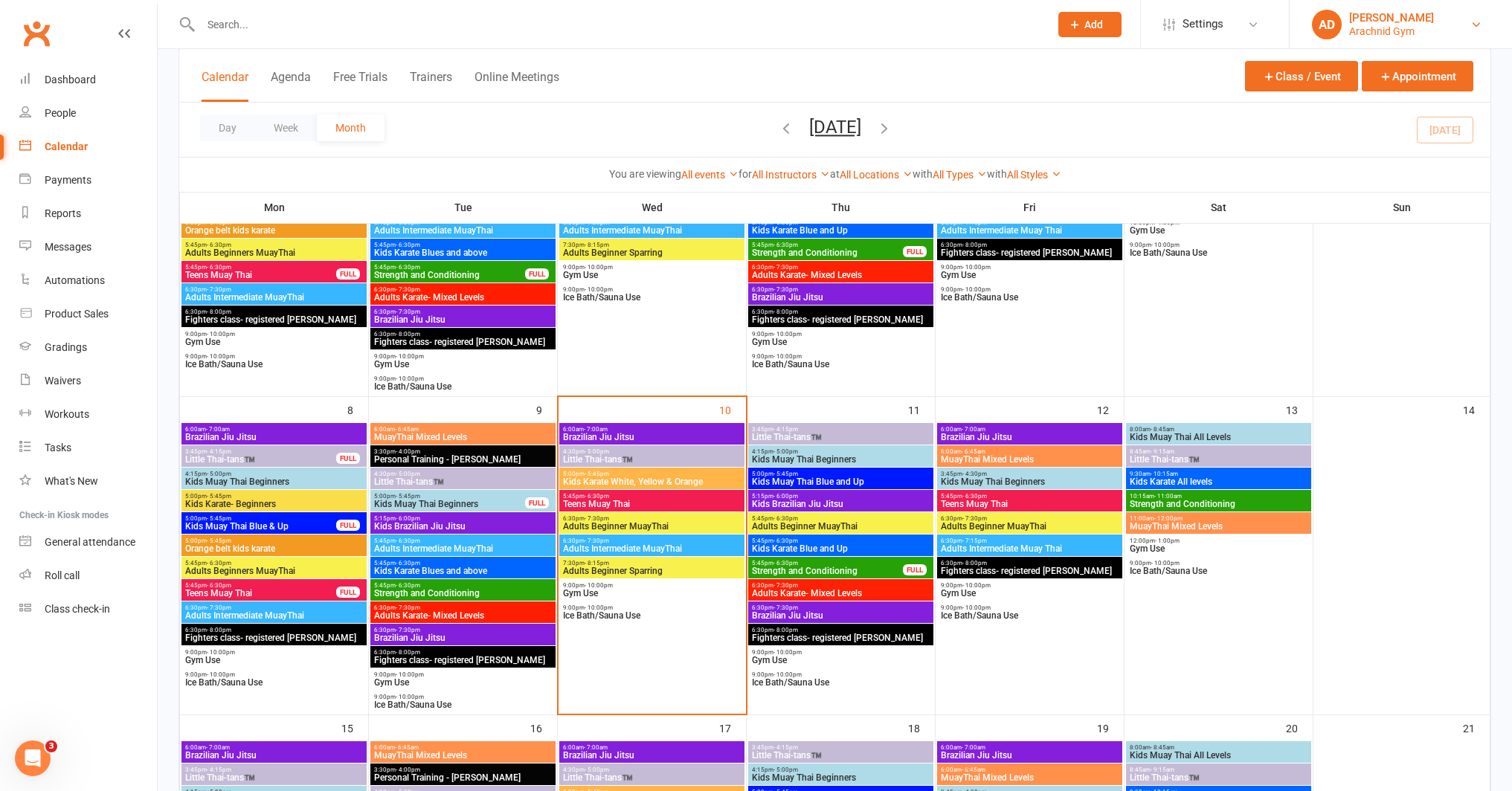
click at [1449, 9] on link "AD Abi Davies Arachnid Gym" at bounding box center [1400, 24] width 178 height 30
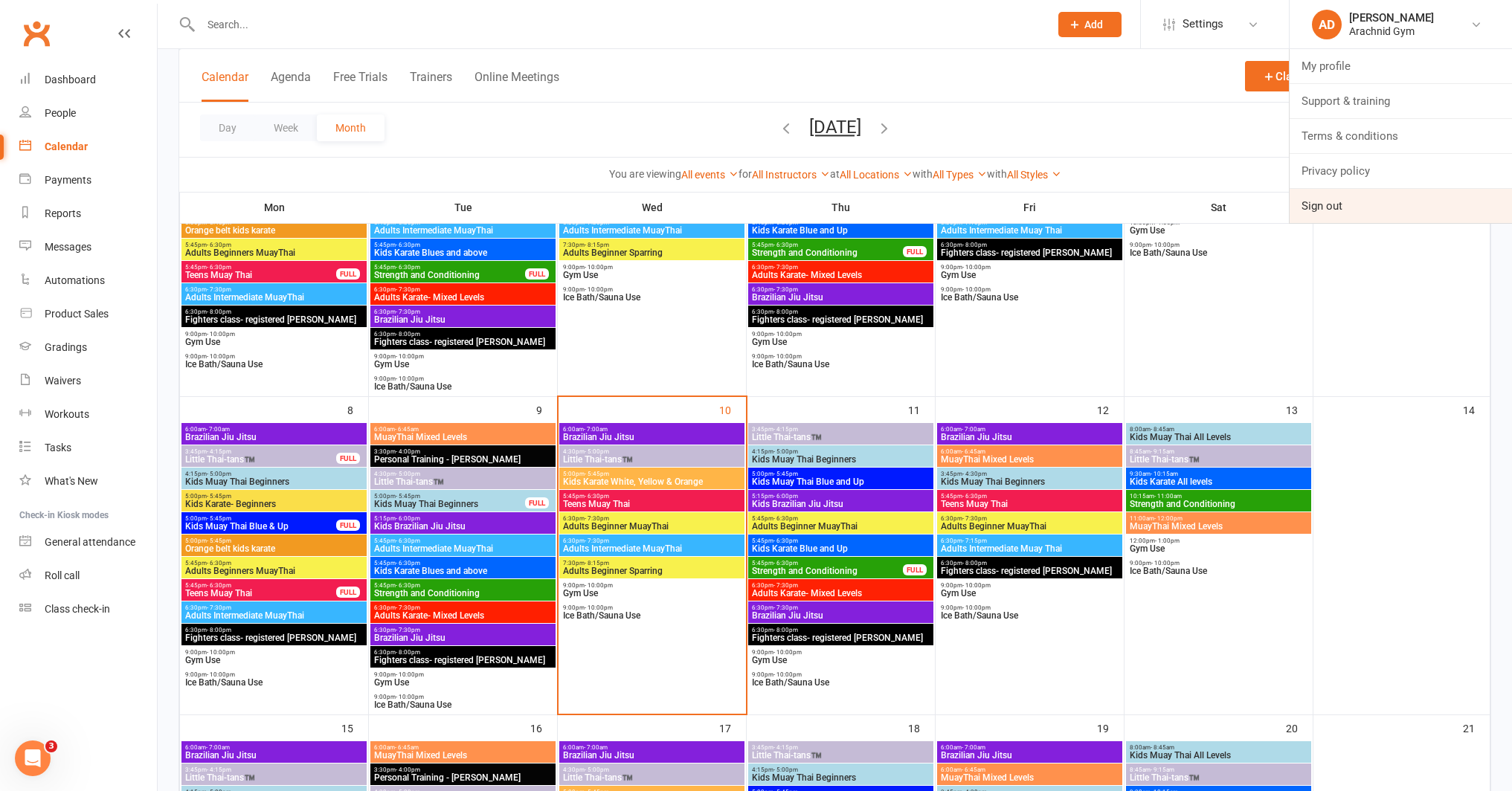
click at [1373, 194] on link "Sign out" at bounding box center [1400, 206] width 222 height 34
